Goal: Information Seeking & Learning: Learn about a topic

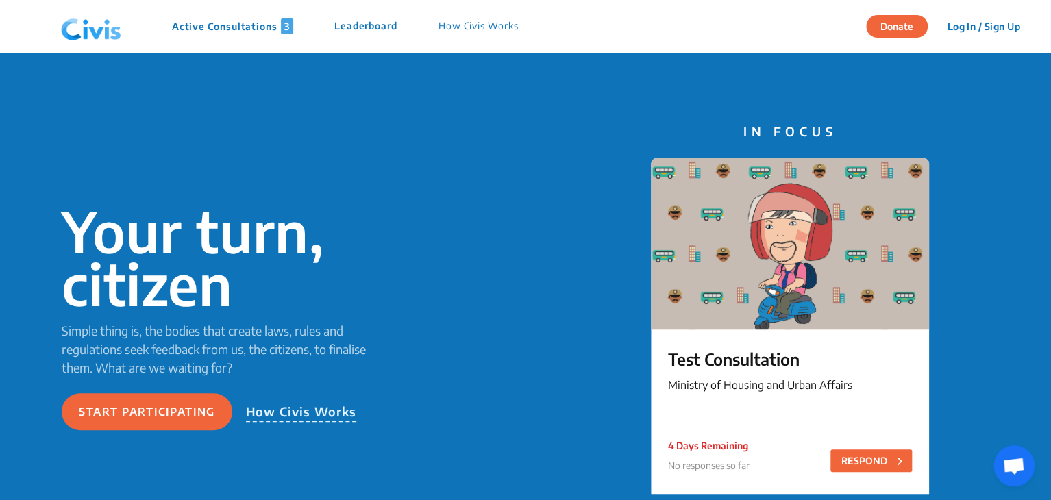
click at [972, 29] on button "Log In / Sign Up" at bounding box center [983, 26] width 91 height 21
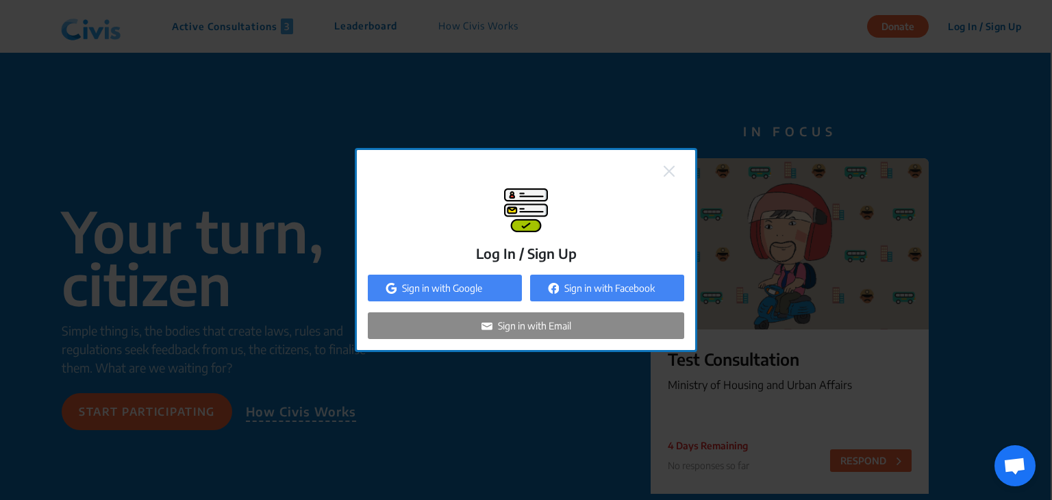
click at [485, 285] on div "Sign in with Google" at bounding box center [445, 288] width 154 height 27
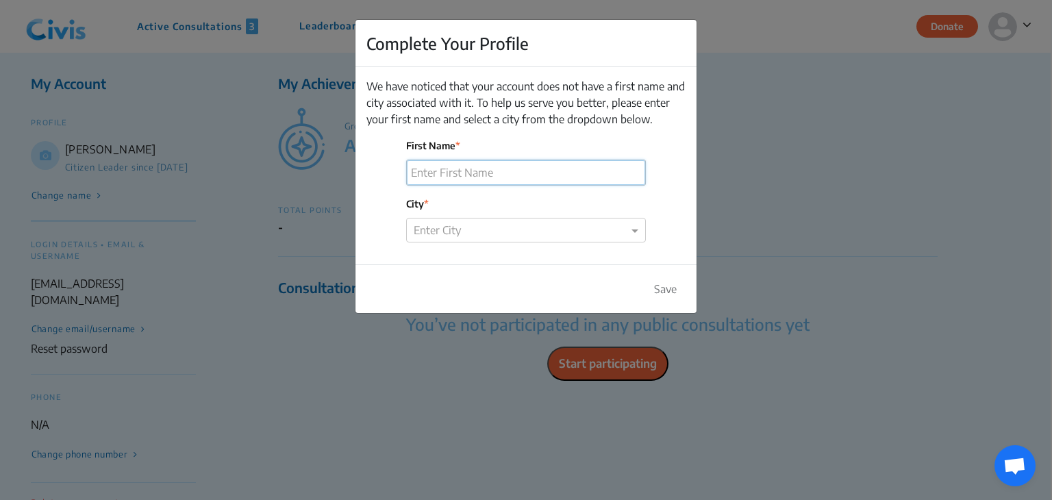
click at [436, 174] on input "First Name" at bounding box center [526, 172] width 238 height 25
type input "Alaksha Dhakite"
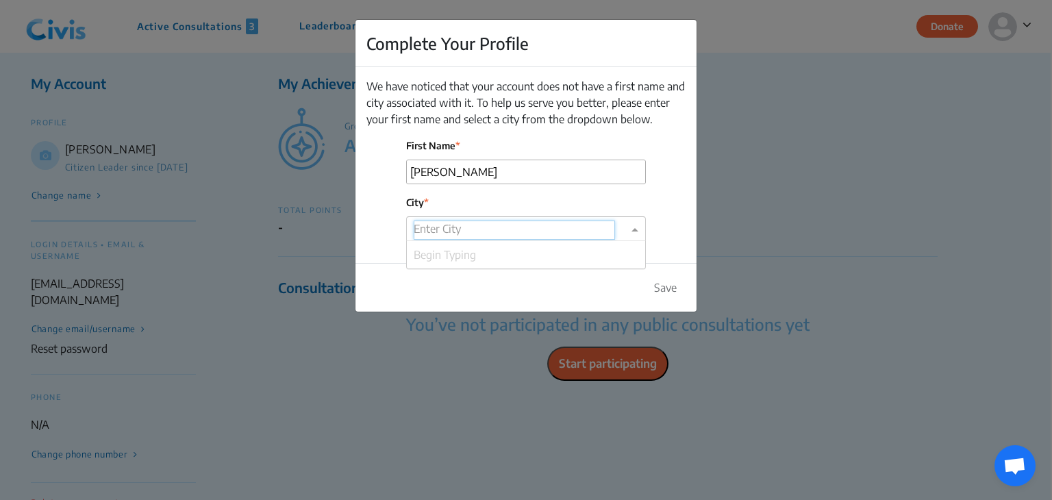
click at [475, 230] on input "text" at bounding box center [514, 230] width 201 height 19
type input "Navi"
click at [473, 248] on span "Navi Mumbai" at bounding box center [480, 255] width 132 height 14
click at [659, 289] on button "Save" at bounding box center [665, 288] width 40 height 26
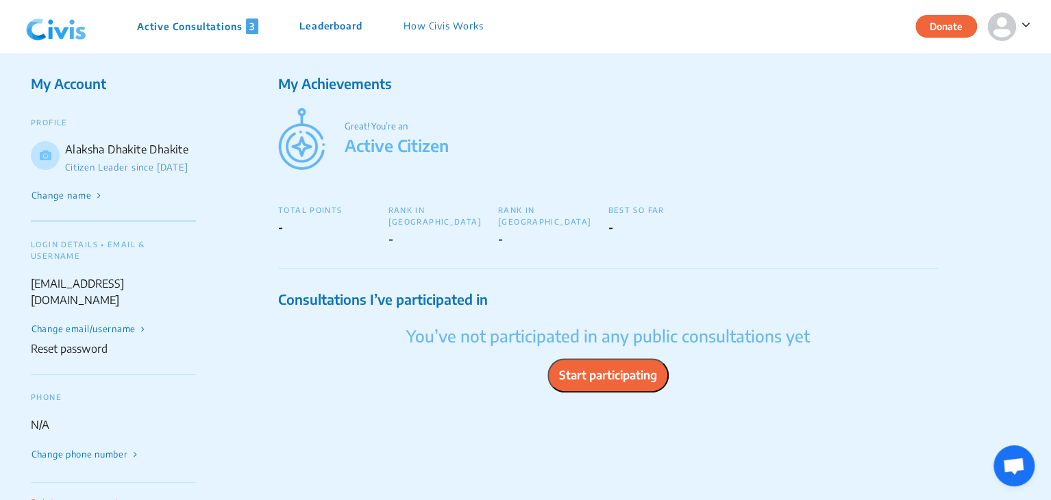
click at [159, 33] on p "Active Consultations 3" at bounding box center [197, 26] width 121 height 16
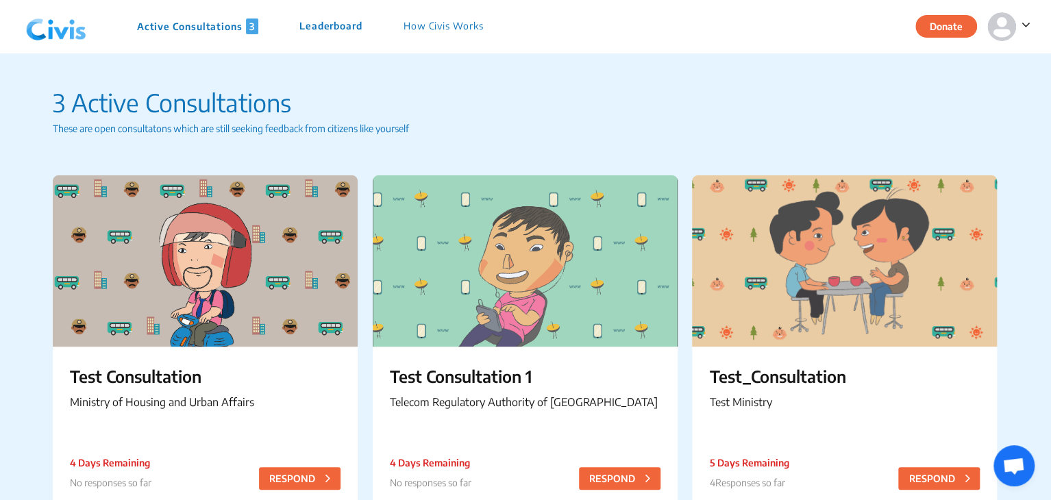
click at [62, 32] on img at bounding box center [56, 26] width 71 height 41
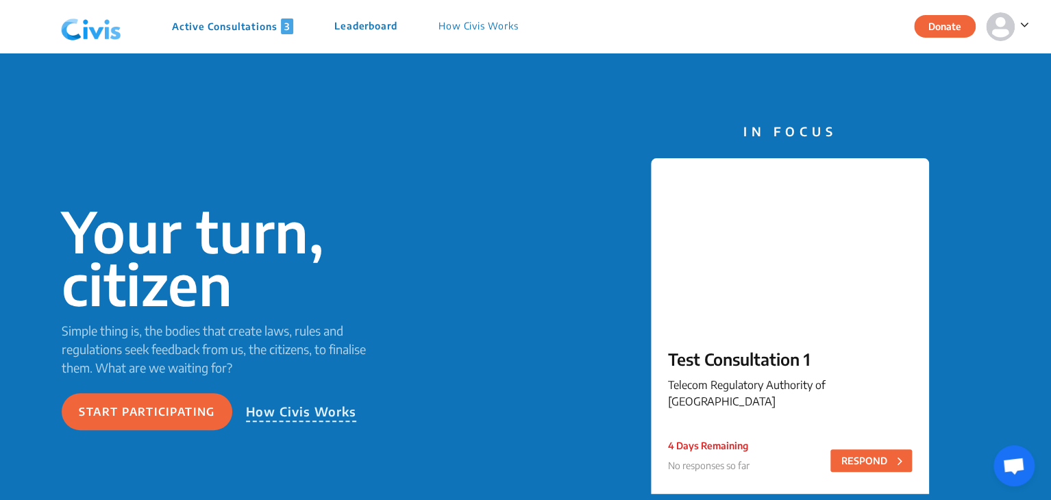
click at [1015, 27] on span at bounding box center [1022, 23] width 14 height 17
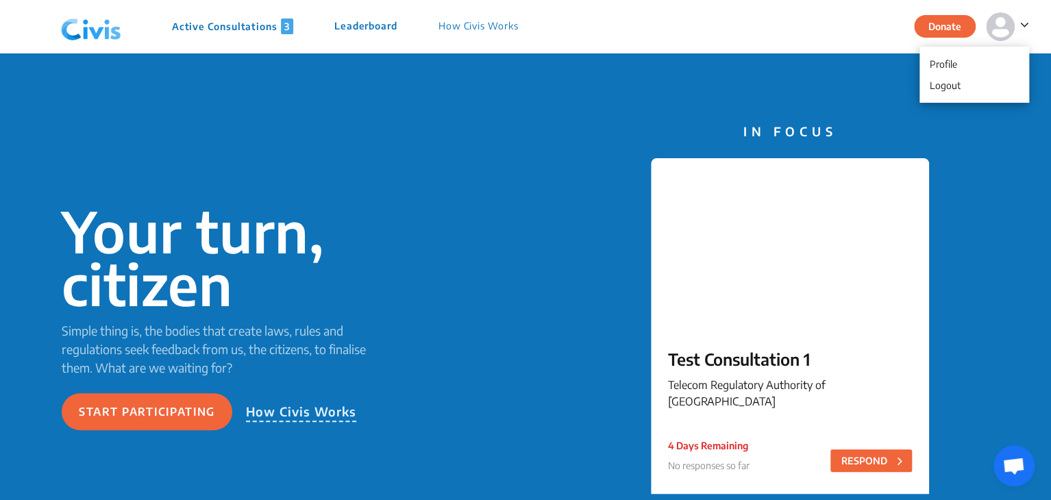
click at [793, 105] on div "Your turn, citizen Simple thing is, the bodies that create laws, rules and regu…" at bounding box center [525, 318] width 1051 height 530
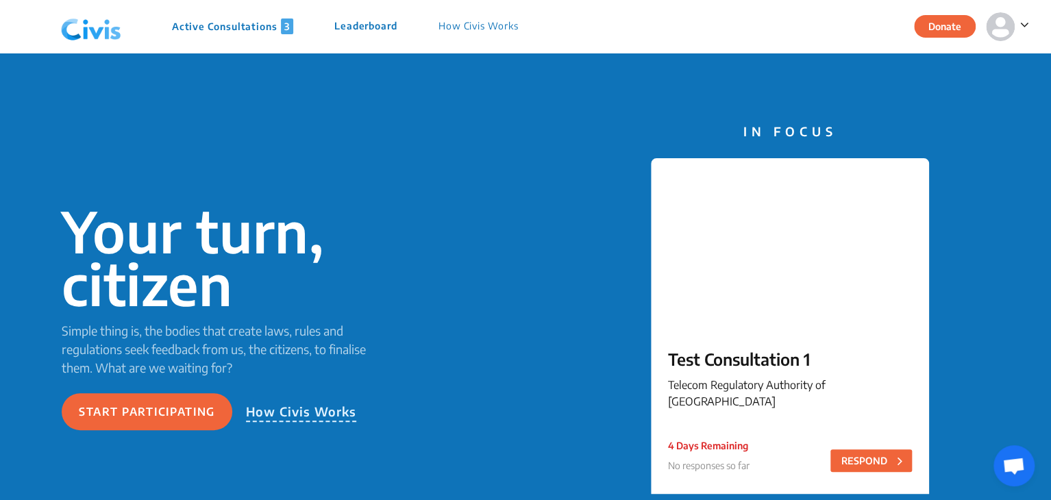
click at [96, 23] on img at bounding box center [90, 26] width 71 height 41
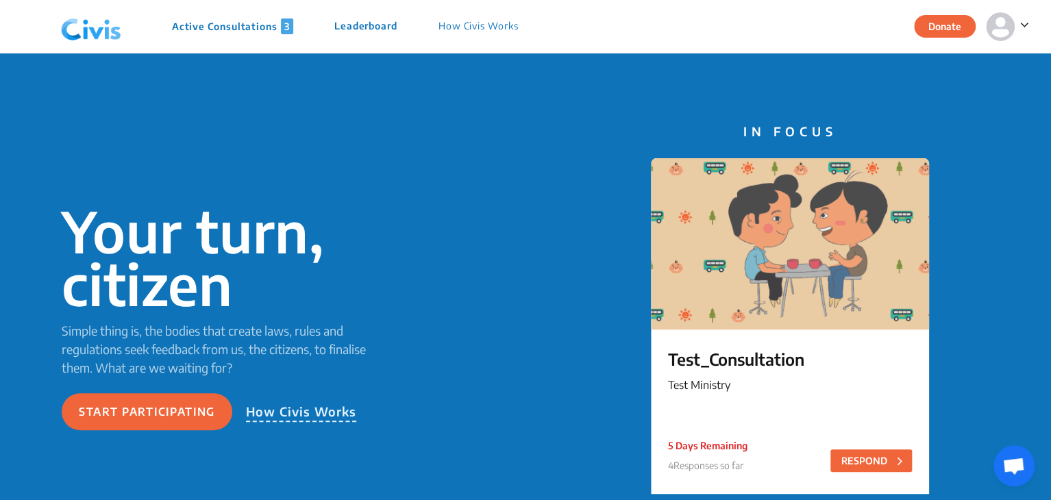
click at [229, 34] on p "Active Consultations 3" at bounding box center [232, 26] width 121 height 16
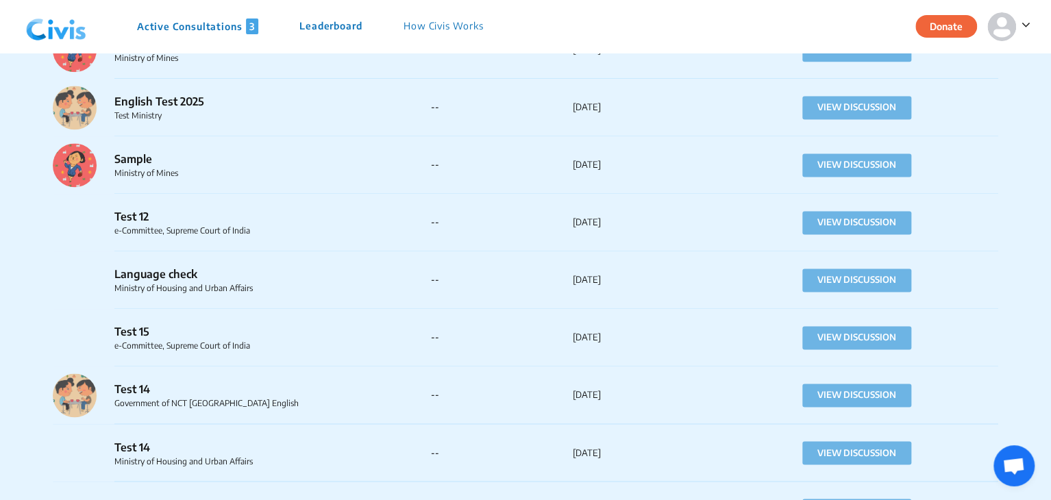
scroll to position [1304, 0]
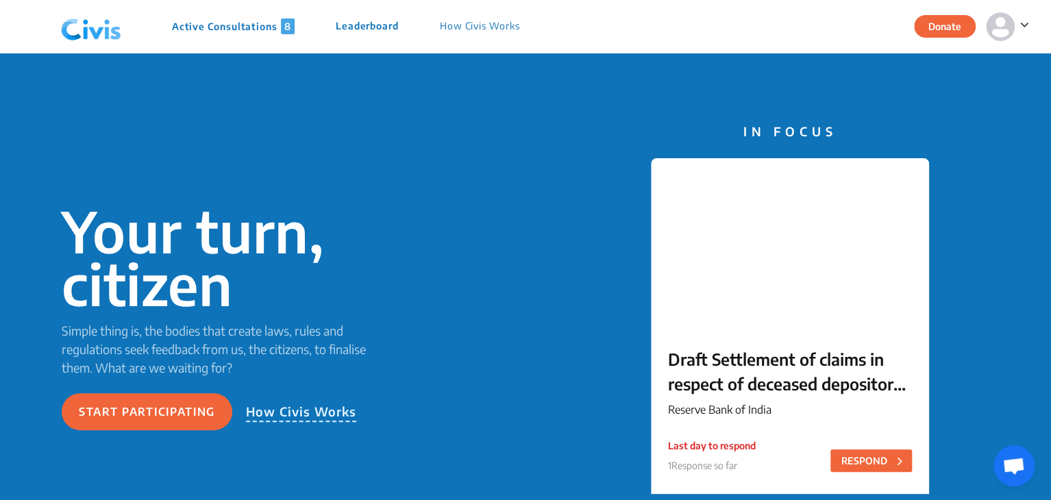
click at [253, 25] on p "Active Consultations 8" at bounding box center [233, 26] width 123 height 16
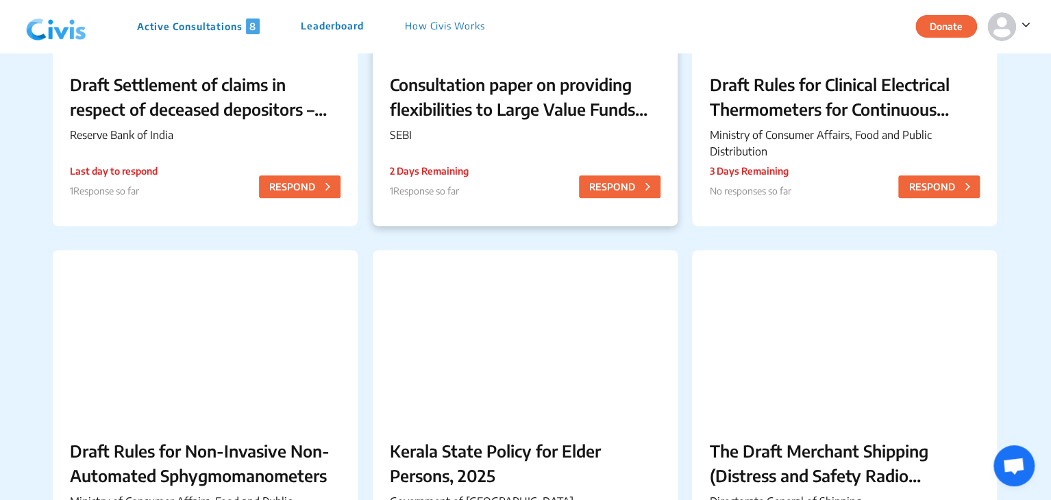
scroll to position [456, 0]
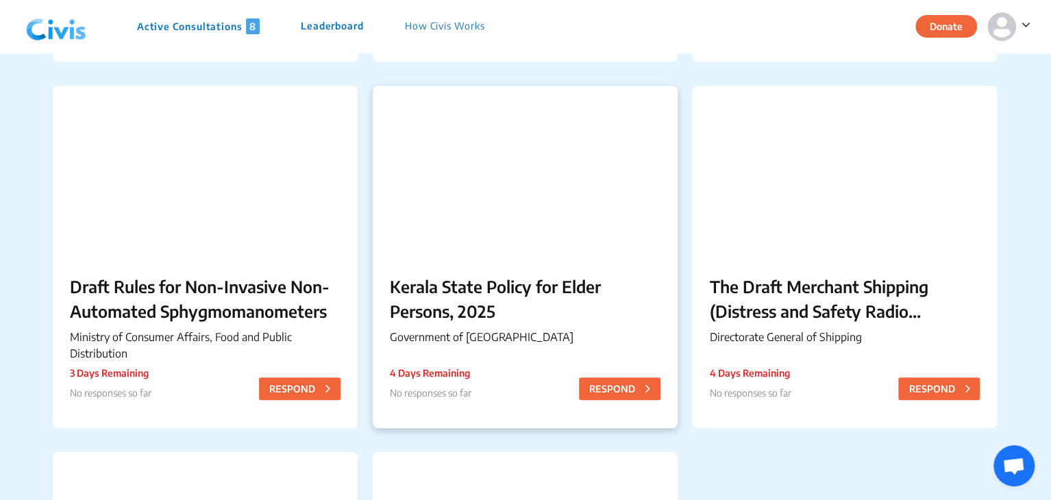
click at [434, 295] on p "Kerala State Policy for Elder Persons, 2025" at bounding box center [525, 298] width 271 height 49
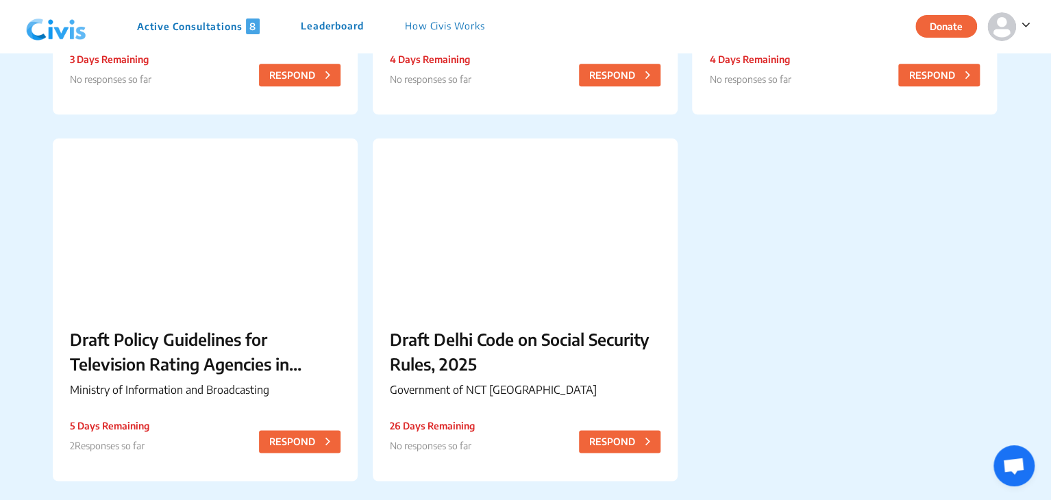
scroll to position [770, 0]
click at [456, 362] on p "Draft Delhi Code on Social Security Rules, 2025" at bounding box center [525, 351] width 271 height 49
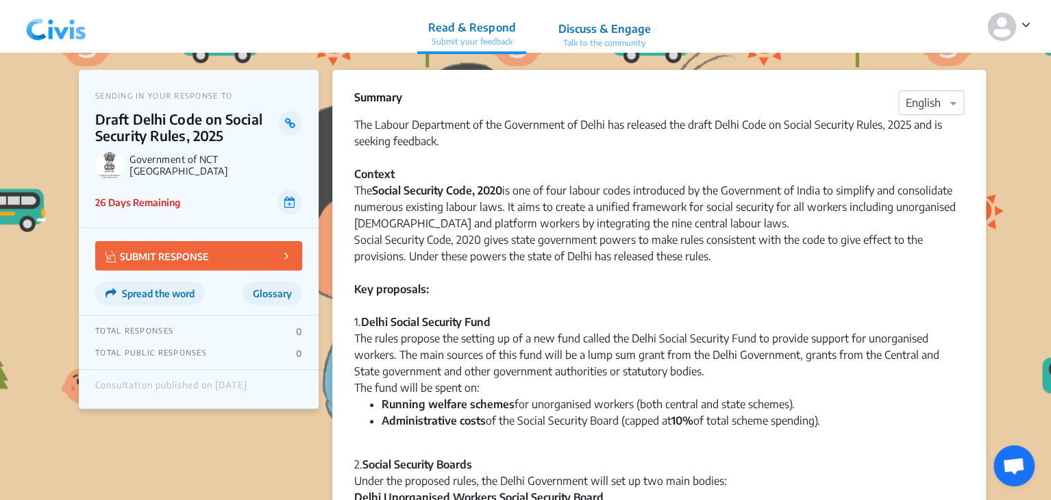
click at [58, 36] on img at bounding box center [56, 26] width 71 height 41
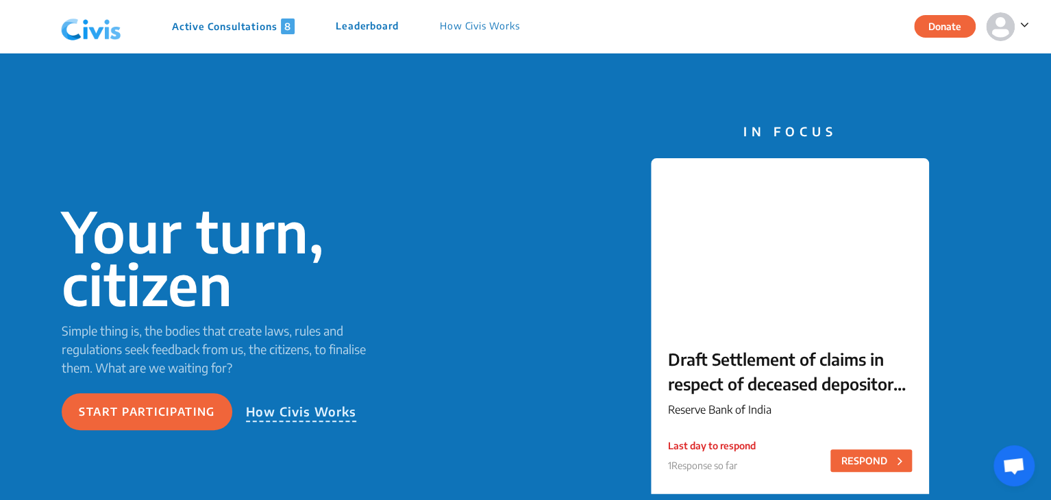
click at [221, 23] on p "Active Consultations 8" at bounding box center [233, 26] width 123 height 16
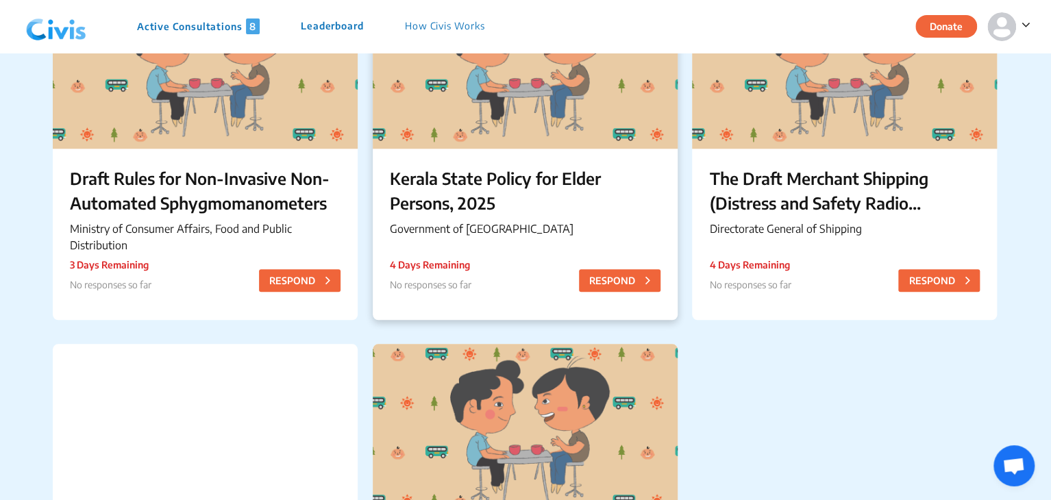
scroll to position [703, 0]
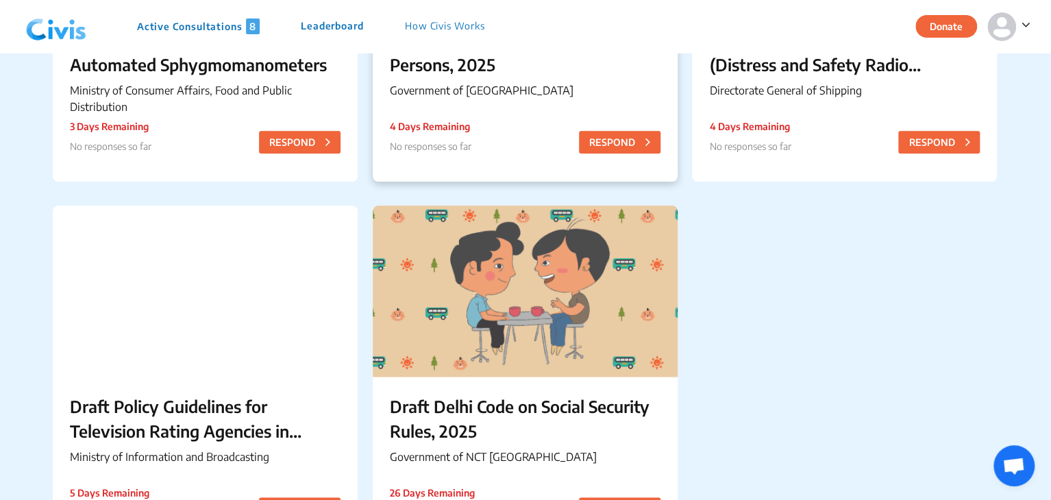
click at [456, 75] on p "Kerala State Policy for Elder Persons, 2025" at bounding box center [525, 51] width 271 height 49
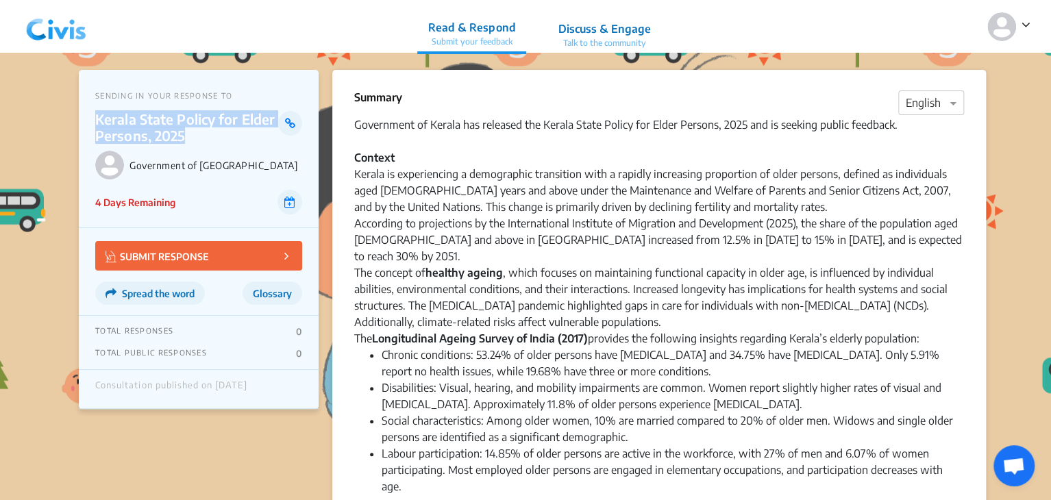
drag, startPoint x: 99, startPoint y: 118, endPoint x: 185, endPoint y: 136, distance: 88.1
click at [185, 136] on p "Kerala State Policy for Elder Persons, 2025" at bounding box center [186, 127] width 183 height 33
copy p "Kerala State Policy for Elder Persons, 2025"
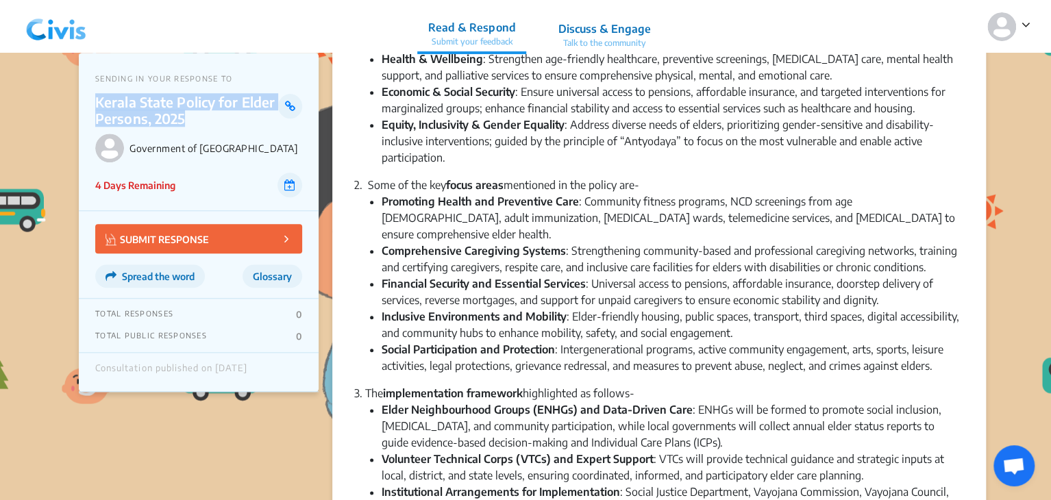
scroll to position [531, 0]
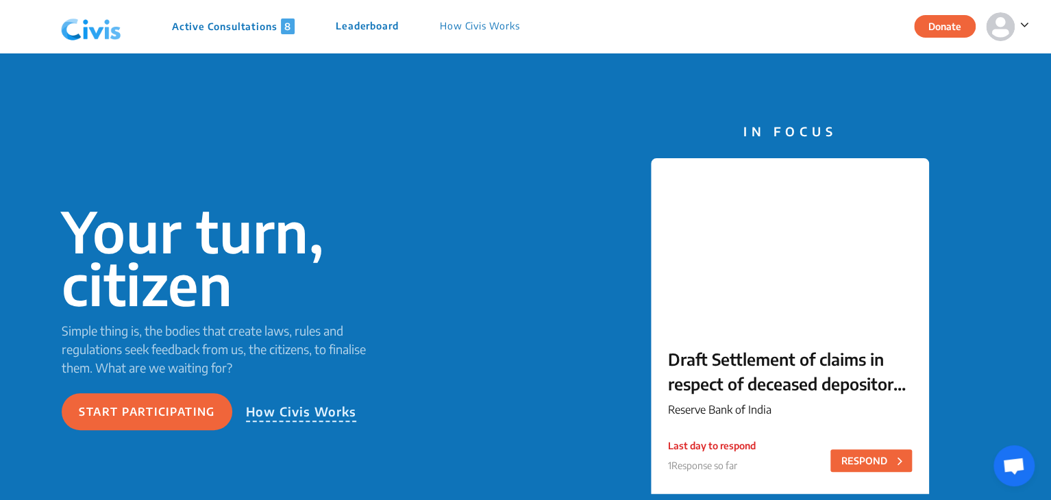
click at [229, 27] on p "Active Consultations 8" at bounding box center [233, 26] width 123 height 16
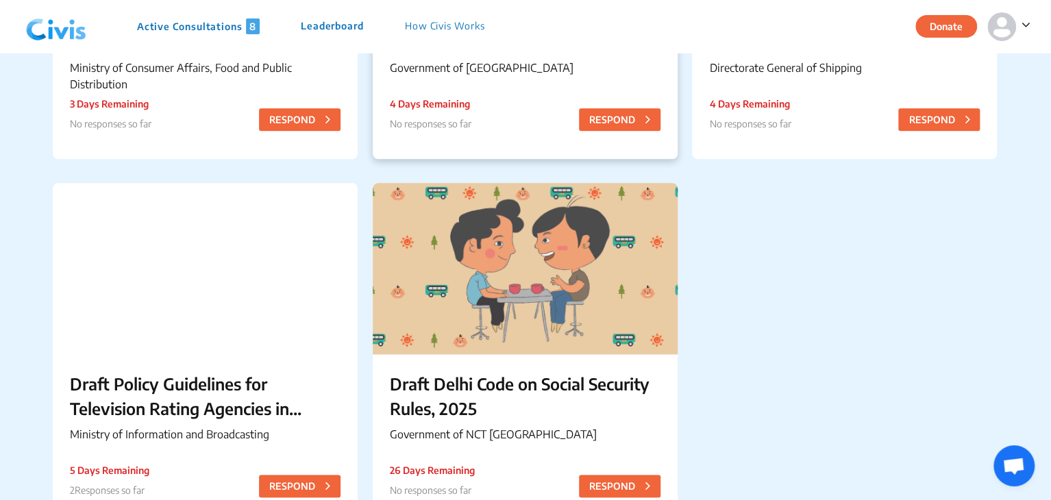
scroll to position [767, 0]
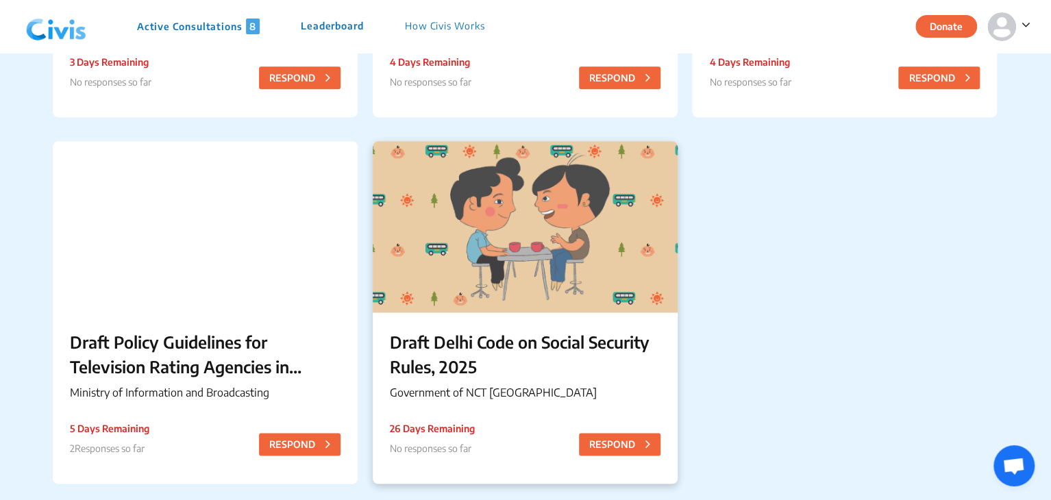
click at [488, 356] on p "Draft Delhi Code on Social Security Rules, 2025" at bounding box center [525, 354] width 271 height 49
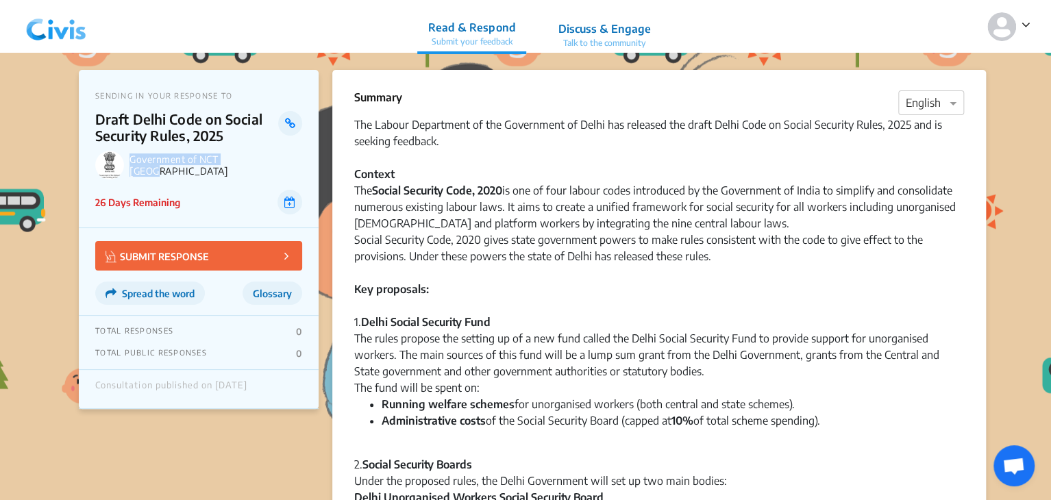
drag, startPoint x: 132, startPoint y: 166, endPoint x: 246, endPoint y: 161, distance: 114.5
click at [246, 161] on p "Government of NCT [GEOGRAPHIC_DATA]" at bounding box center [215, 164] width 173 height 23
copy p "Government of NCT [GEOGRAPHIC_DATA]"
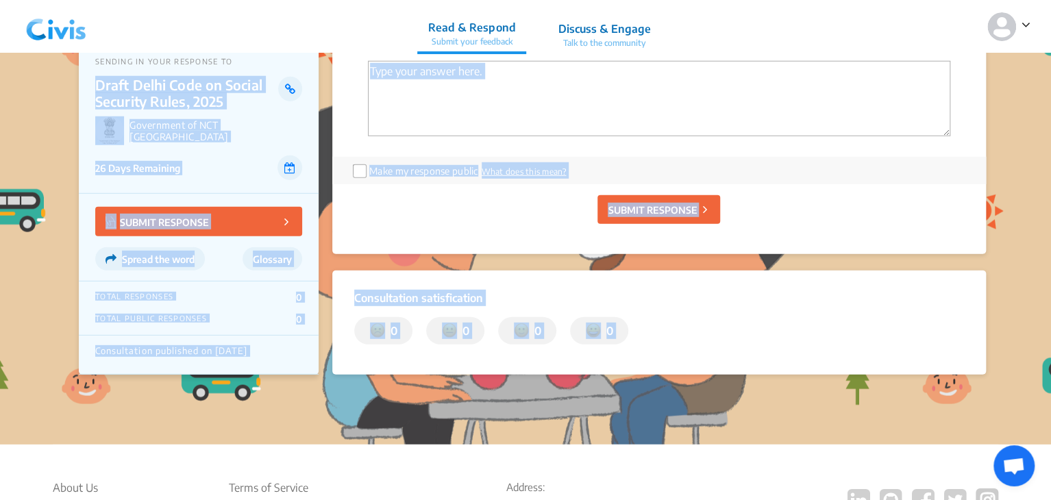
scroll to position [1838, 0]
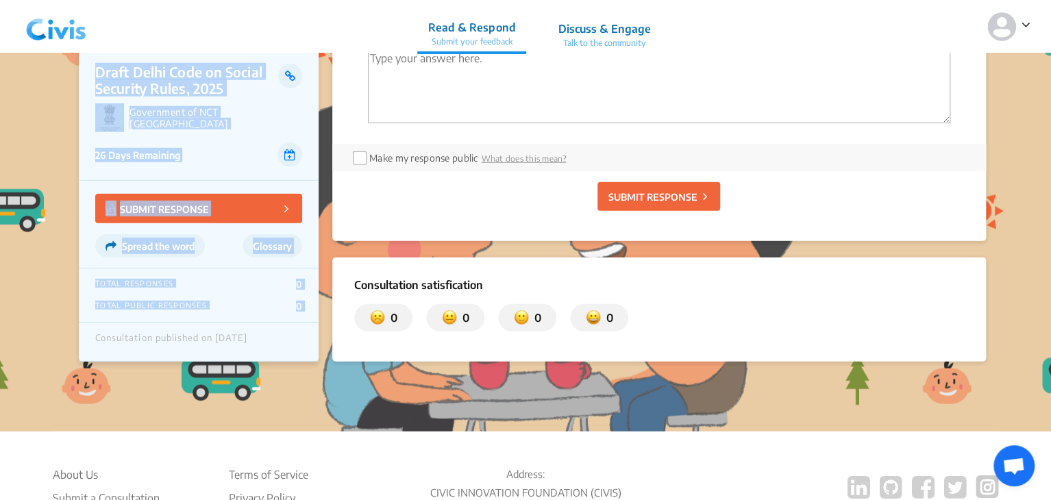
drag, startPoint x: 97, startPoint y: 119, endPoint x: 19, endPoint y: 368, distance: 261.3
click at [243, 167] on div "26 Days Remaining" at bounding box center [198, 154] width 207 height 25
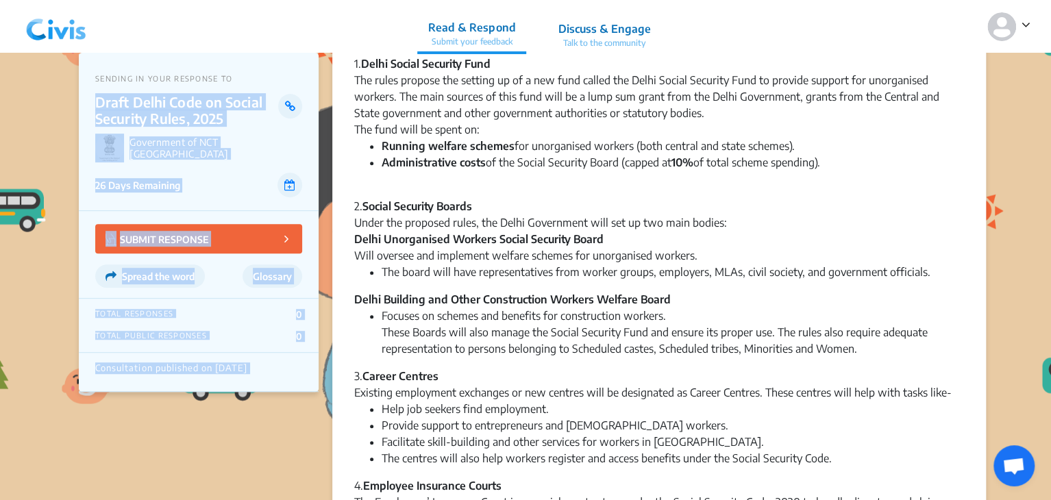
drag, startPoint x: 96, startPoint y: 88, endPoint x: 708, endPoint y: -51, distance: 627.9
click at [708, 0] on html "Read & Respond Submit your feedback Discuss & Engage Talk to the community Read…" at bounding box center [525, 18] width 1051 height 553
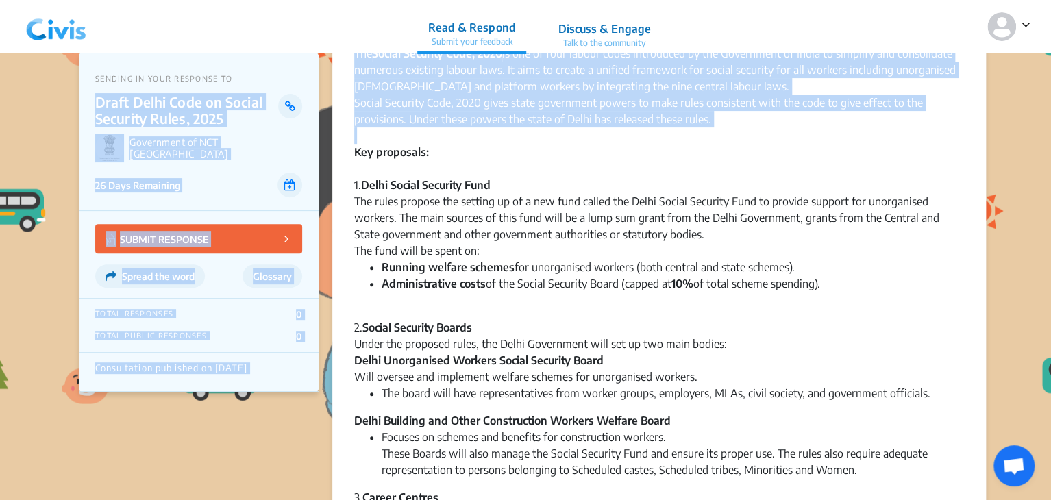
click at [174, 111] on p "Draft Delhi Code on Social Security Rules, 2025" at bounding box center [186, 110] width 183 height 33
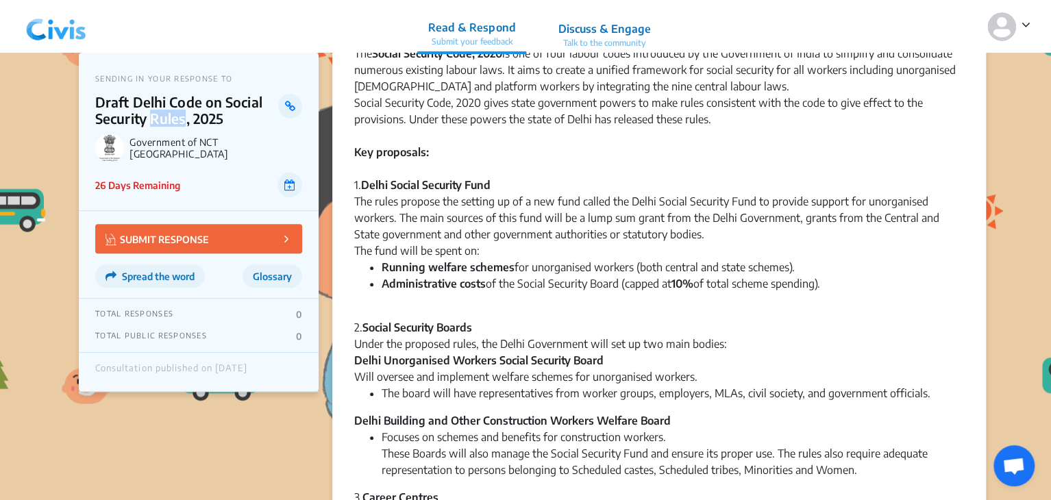
click at [174, 111] on p "Draft Delhi Code on Social Security Rules, 2025" at bounding box center [186, 110] width 183 height 33
click at [58, 34] on img at bounding box center [56, 26] width 71 height 41
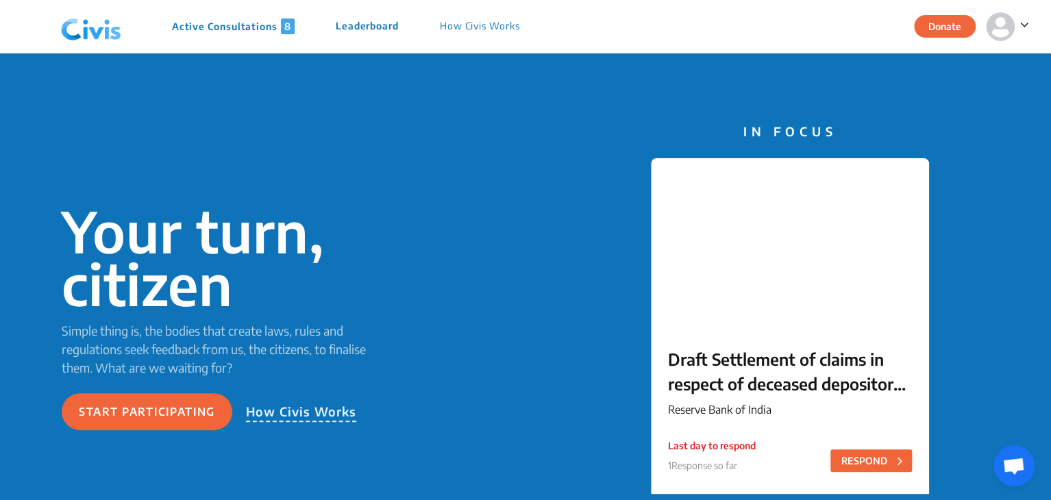
click at [203, 31] on p "Active Consultations 8" at bounding box center [233, 26] width 123 height 16
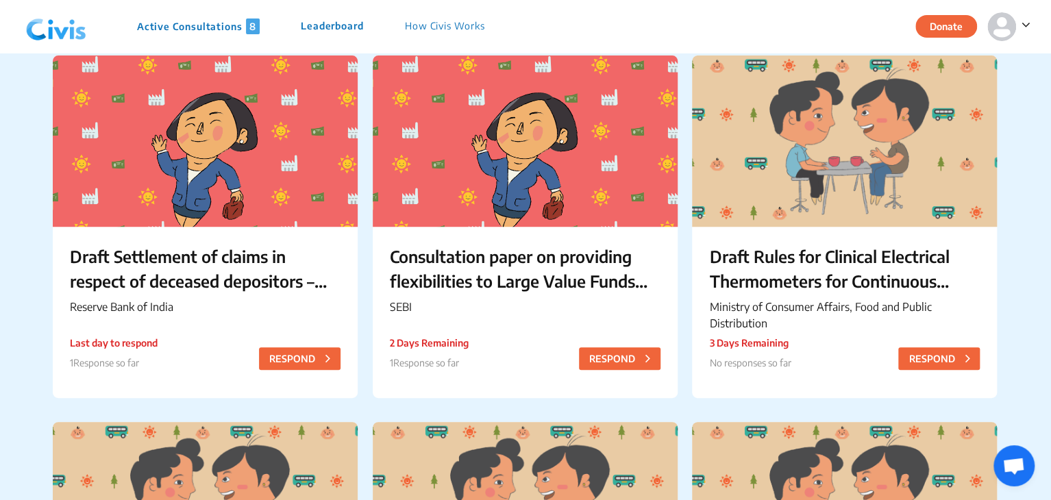
scroll to position [119, 0]
